Goal: Task Accomplishment & Management: Complete application form

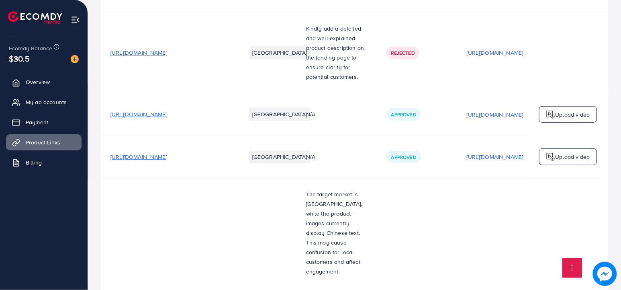
scroll to position [1946, 0]
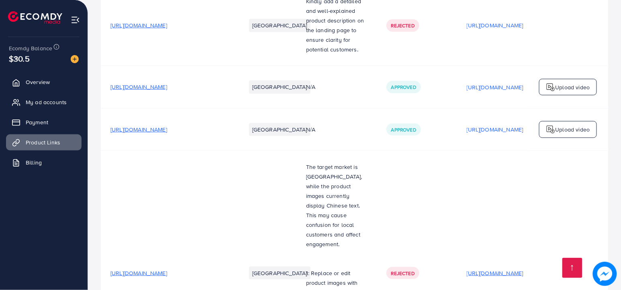
click at [475, 268] on p "[URL][DOMAIN_NAME]" at bounding box center [495, 273] width 57 height 10
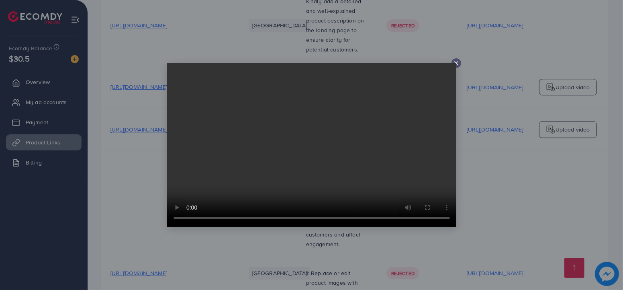
click at [456, 60] on icon at bounding box center [456, 63] width 6 height 6
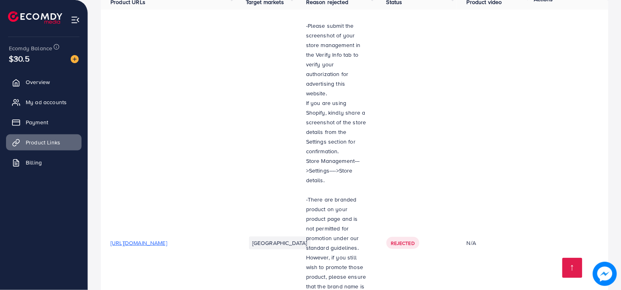
scroll to position [94, 0]
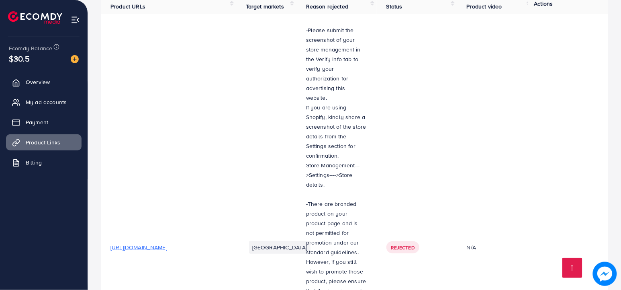
click at [490, 109] on td "N/A" at bounding box center [495, 247] width 76 height 467
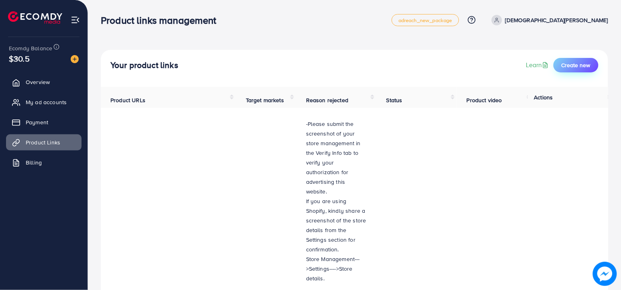
click at [571, 60] on button "Create new" at bounding box center [576, 65] width 45 height 14
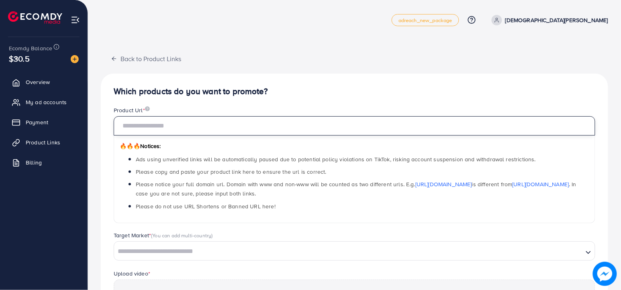
click at [292, 126] on input "text" at bounding box center [355, 125] width 482 height 19
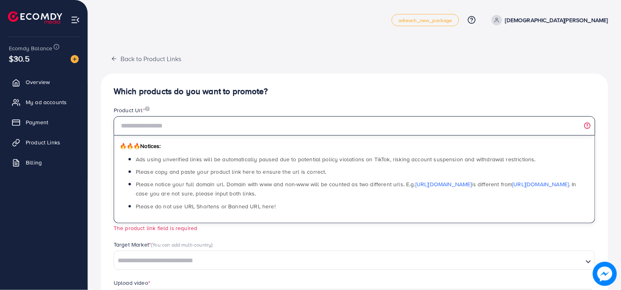
paste input "**********"
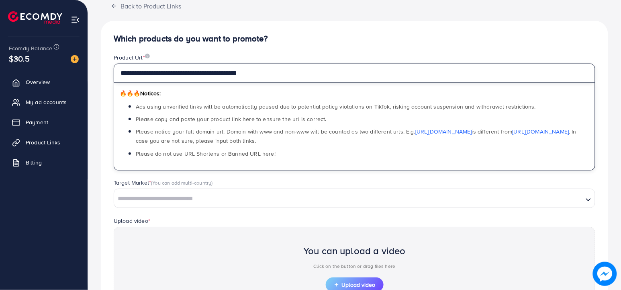
scroll to position [54, 0]
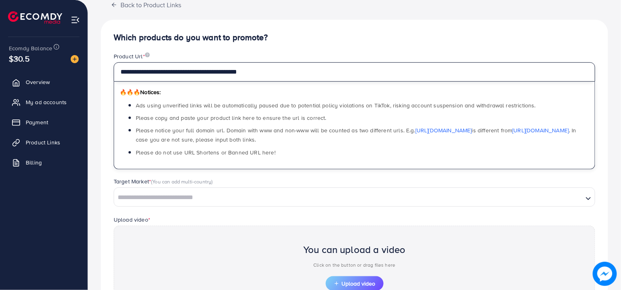
type input "**********"
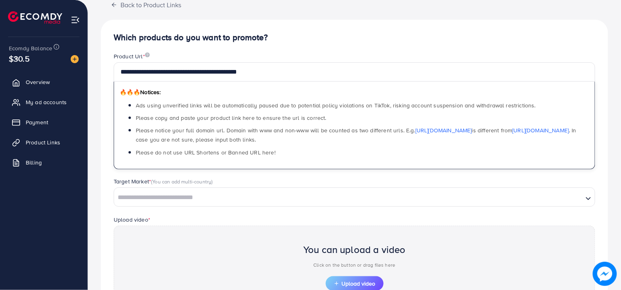
click at [179, 206] on div "Loading..." at bounding box center [355, 196] width 482 height 19
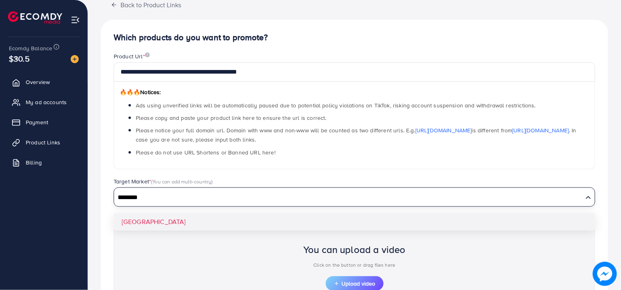
type input "********"
click at [165, 222] on div "**********" at bounding box center [355, 198] width 508 height 357
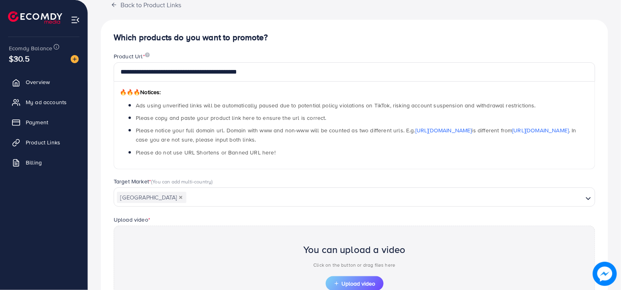
scroll to position [155, 0]
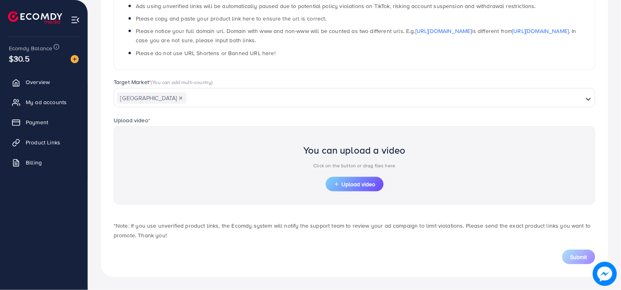
click at [298, 133] on div "You can upload a video Click on the button or drag files here Upload video" at bounding box center [355, 165] width 482 height 78
click at [362, 187] on span "Upload video" at bounding box center [355, 184] width 42 height 6
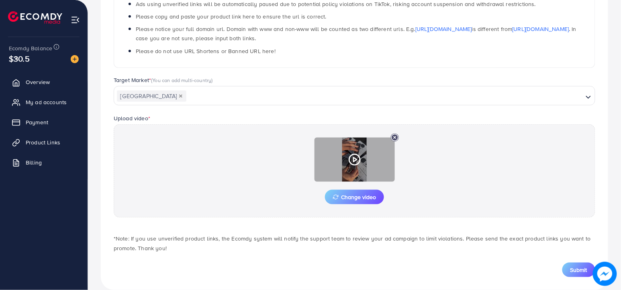
click at [349, 154] on div at bounding box center [355, 159] width 80 height 44
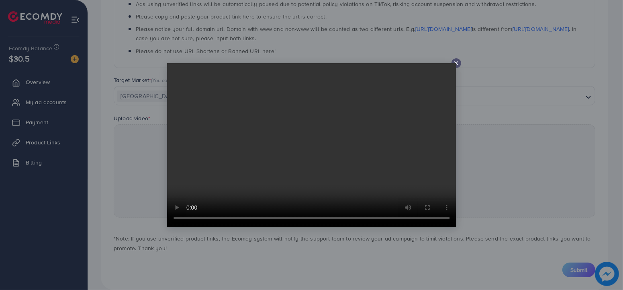
click at [451, 64] on video at bounding box center [311, 145] width 289 height 164
click at [454, 64] on video at bounding box center [311, 145] width 289 height 164
click at [457, 64] on line at bounding box center [456, 62] width 3 height 3
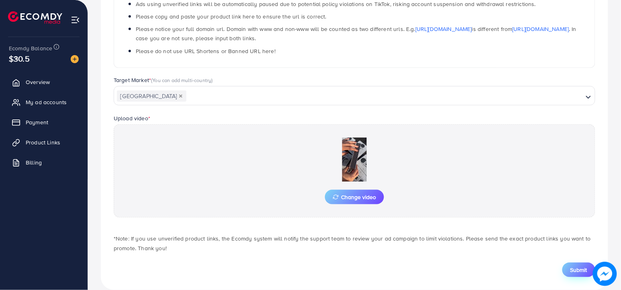
click at [579, 267] on button "Submit" at bounding box center [579, 269] width 33 height 14
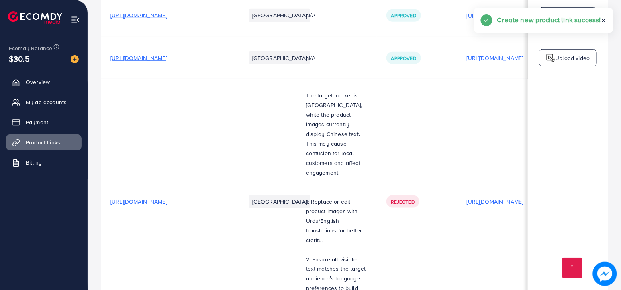
scroll to position [2149, 0]
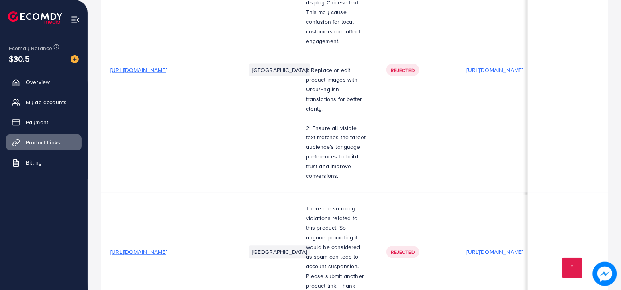
click at [146, 61] on td "[URL][DOMAIN_NAME]" at bounding box center [168, 70] width 135 height 245
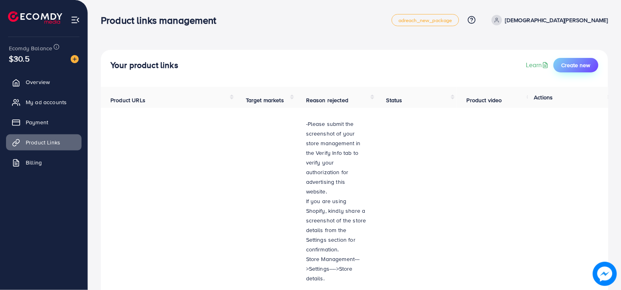
click at [576, 68] on span "Create new" at bounding box center [576, 65] width 29 height 8
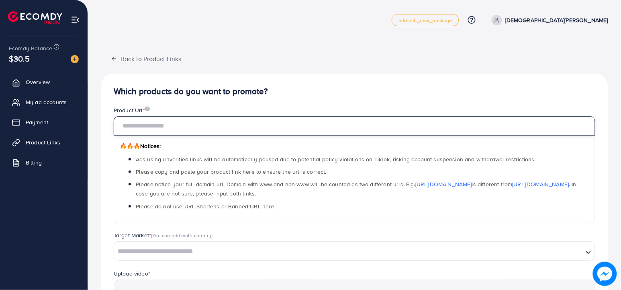
click at [376, 126] on input "text" at bounding box center [355, 125] width 482 height 19
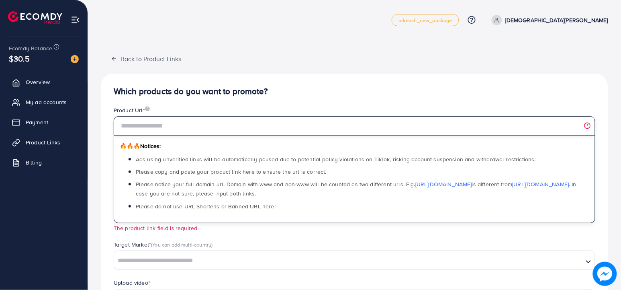
paste input "**********"
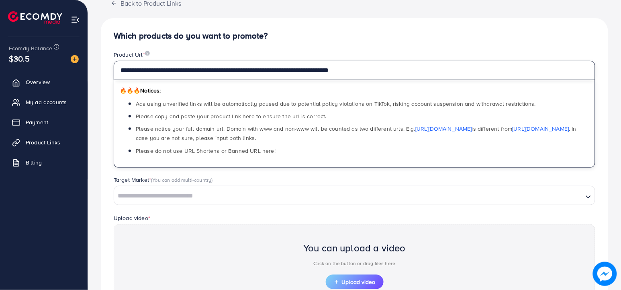
scroll to position [57, 0]
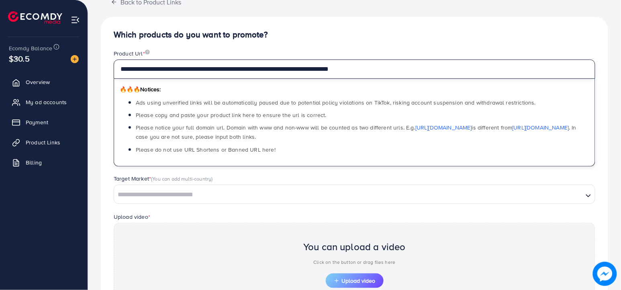
type input "**********"
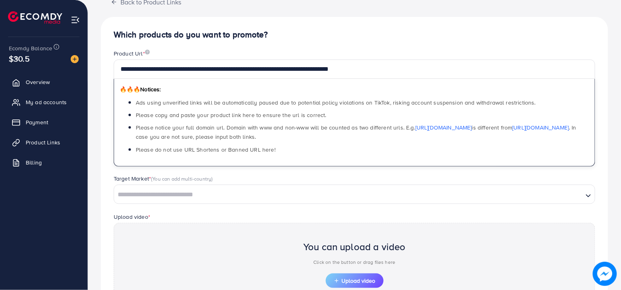
click at [170, 191] on input "Search for option" at bounding box center [349, 195] width 468 height 12
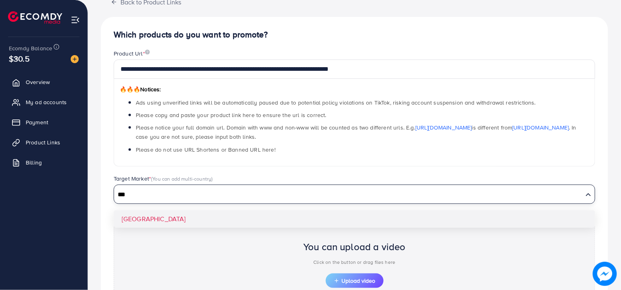
type input "***"
click at [149, 216] on div "**********" at bounding box center [355, 195] width 508 height 357
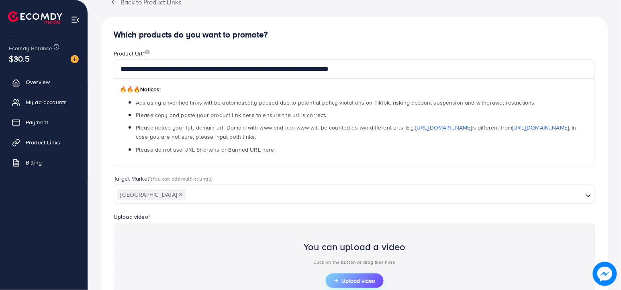
click at [349, 283] on span "Upload video" at bounding box center [355, 281] width 42 height 6
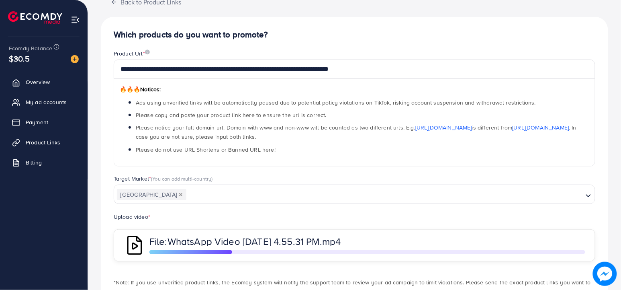
scroll to position [116, 0]
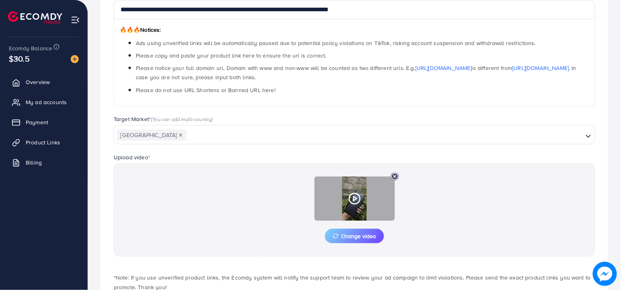
click at [354, 197] on icon at bounding box center [354, 198] width 13 height 13
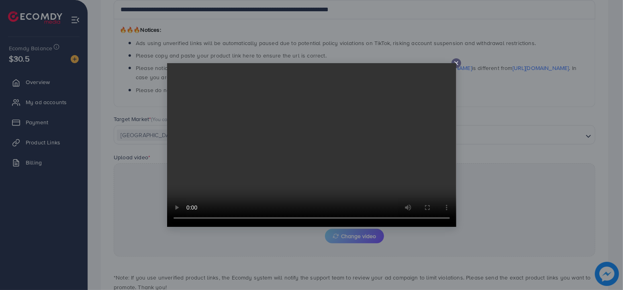
click at [455, 62] on icon at bounding box center [456, 63] width 6 height 6
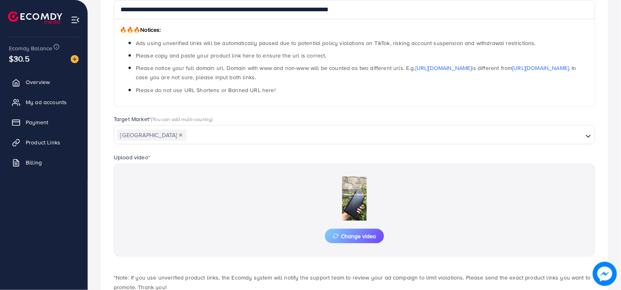
scroll to position [170, 0]
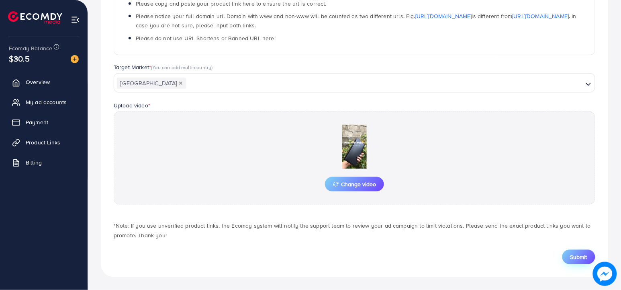
click at [577, 256] on span "Submit" at bounding box center [579, 257] width 17 height 8
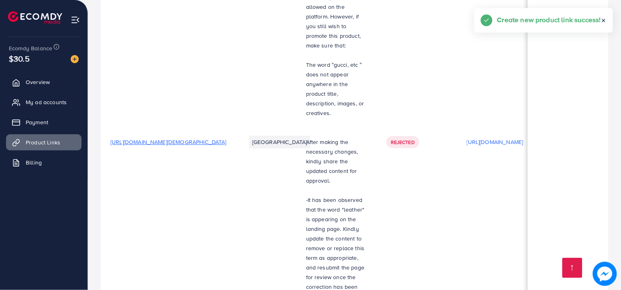
scroll to position [2192, 0]
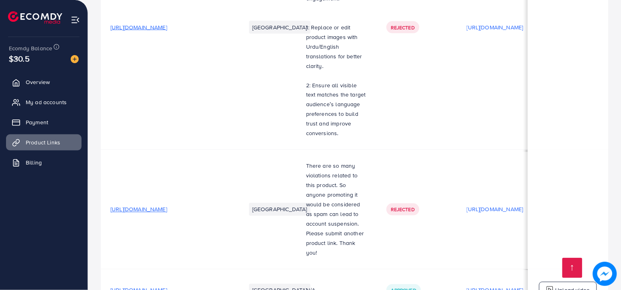
click at [509, 285] on p "[URL][DOMAIN_NAME]" at bounding box center [495, 290] width 57 height 10
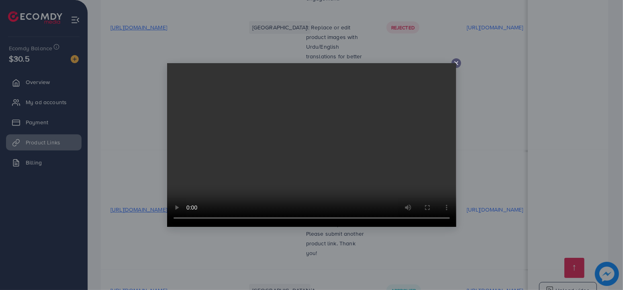
click at [453, 62] on icon at bounding box center [456, 63] width 6 height 6
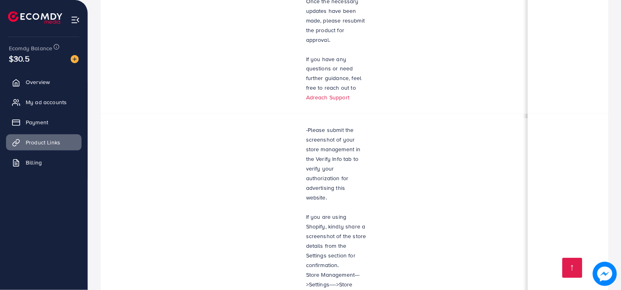
scroll to position [409, 0]
